Goal: Check status: Check status

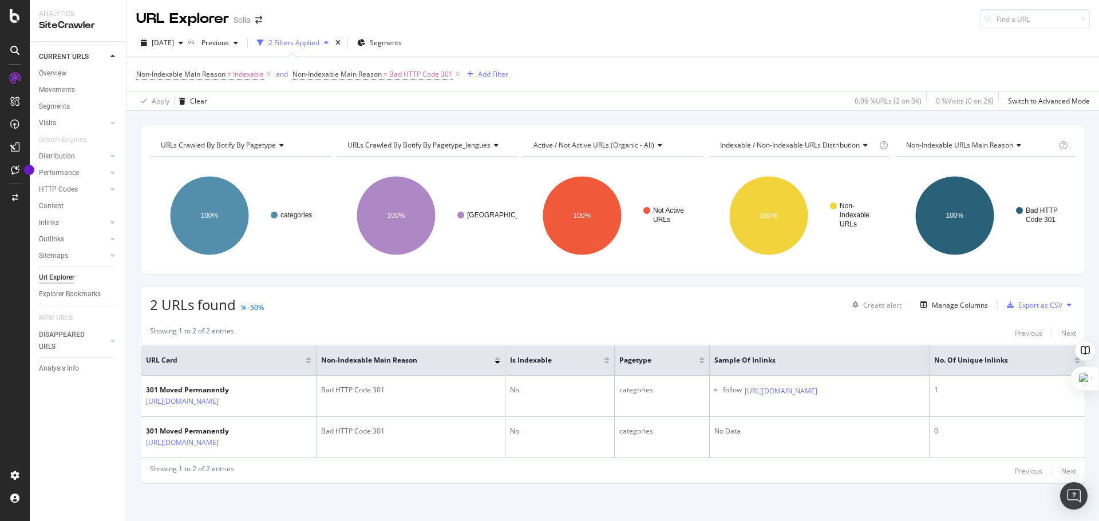
scroll to position [1, 0]
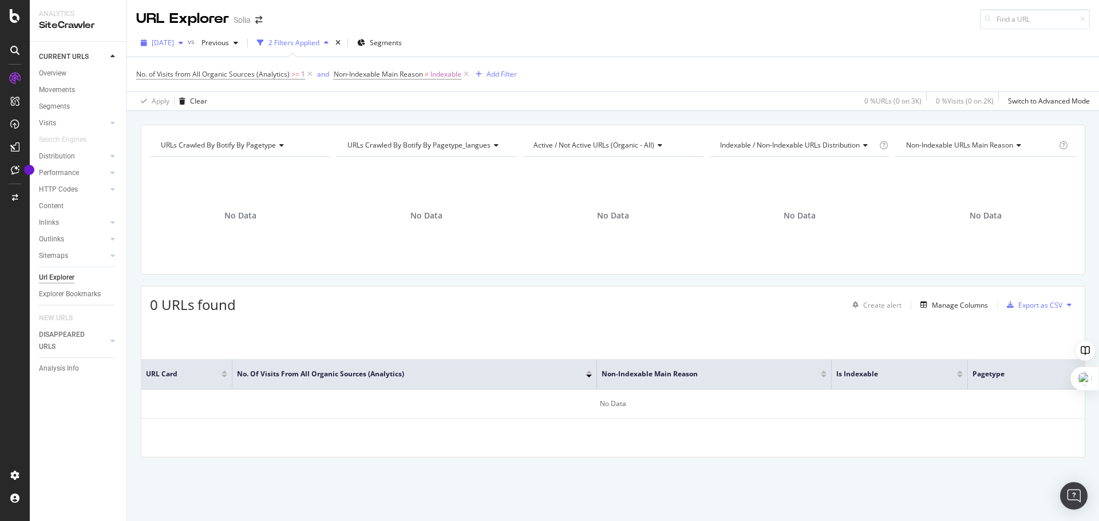
click at [183, 41] on icon "button" at bounding box center [181, 42] width 5 height 7
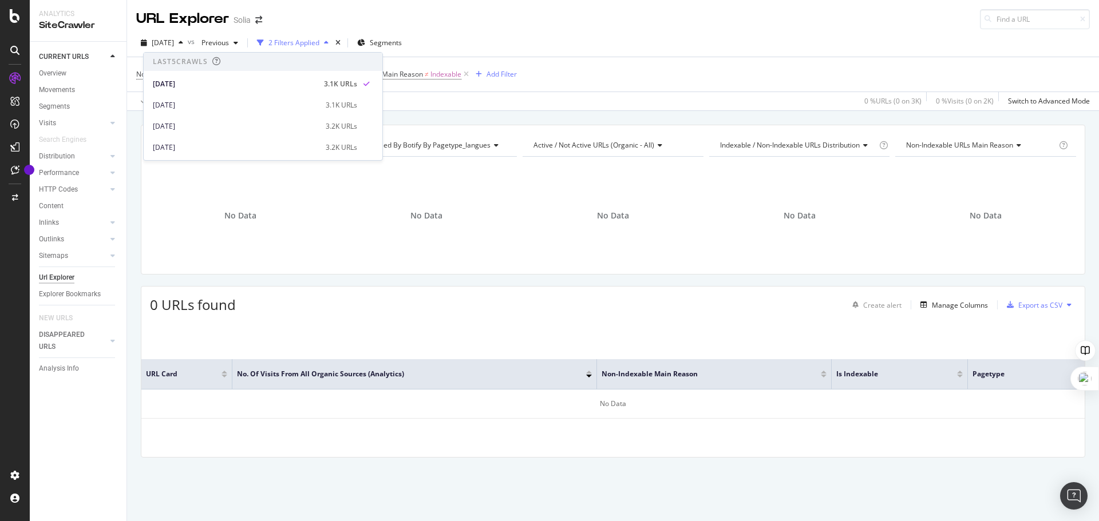
click at [647, 78] on div "No. of Visits from All Organic Sources (Analytics) >= 1 and Non-Indexable Main …" at bounding box center [613, 74] width 954 height 34
